Goal: Information Seeking & Learning: Learn about a topic

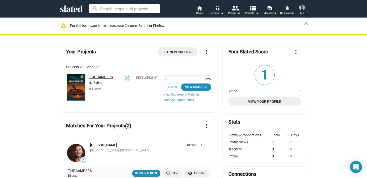
click at [101, 76] on link "THE CAMPERS" at bounding box center [101, 77] width 24 height 4
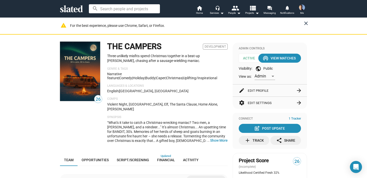
click at [305, 23] on mat-icon "close" at bounding box center [306, 23] width 6 height 6
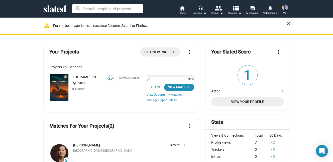
click at [290, 23] on mat-icon "close" at bounding box center [289, 23] width 6 height 6
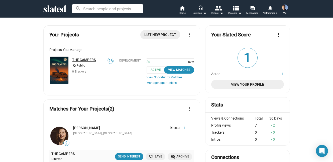
click at [82, 58] on link "THE CAMPERS" at bounding box center [84, 60] width 24 height 4
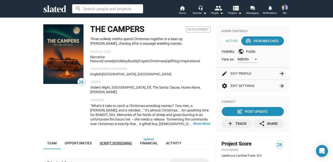
click at [114, 141] on span "Script/Screening" at bounding box center [116, 143] width 32 height 4
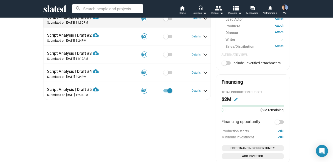
scroll to position [192, 0]
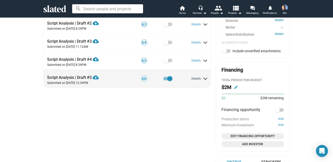
click at [196, 77] on button "Details" at bounding box center [199, 79] width 15 height 4
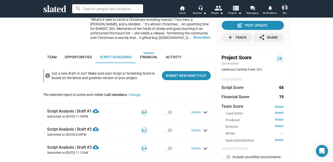
scroll to position [0, 0]
